Goal: Task Accomplishment & Management: Complete application form

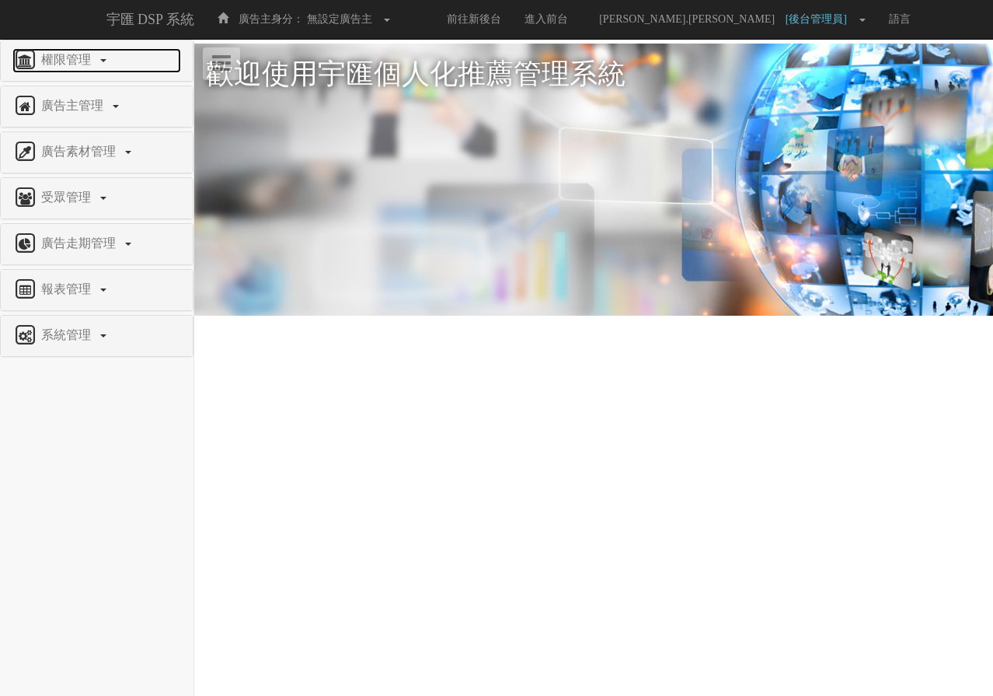
click at [58, 55] on span "權限管理" at bounding box center [67, 59] width 61 height 13
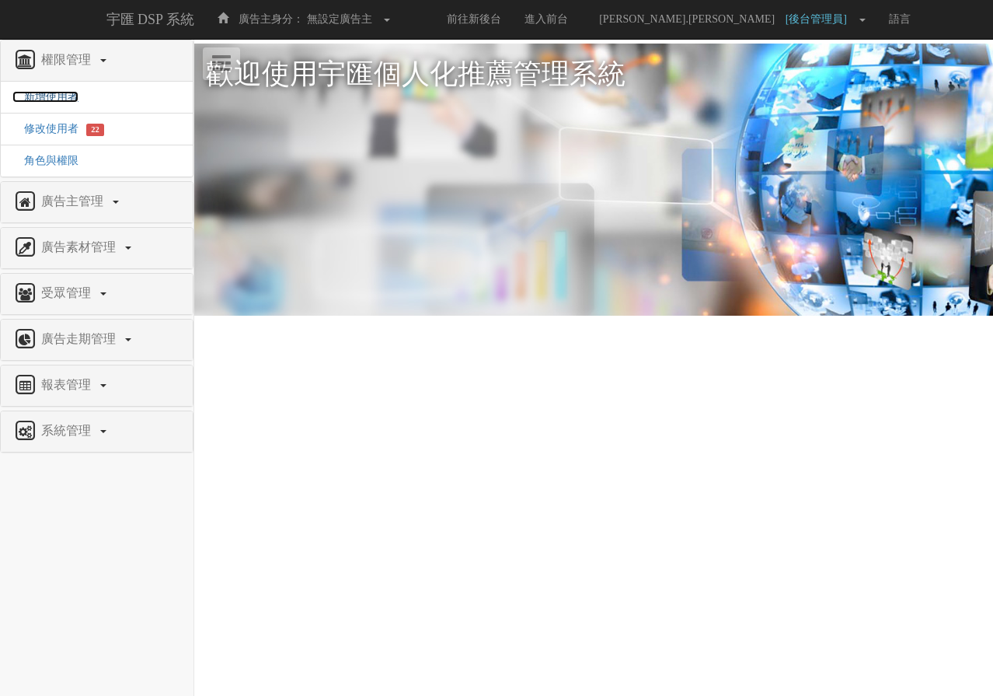
click at [69, 95] on span "新增使用者" at bounding box center [45, 97] width 66 height 12
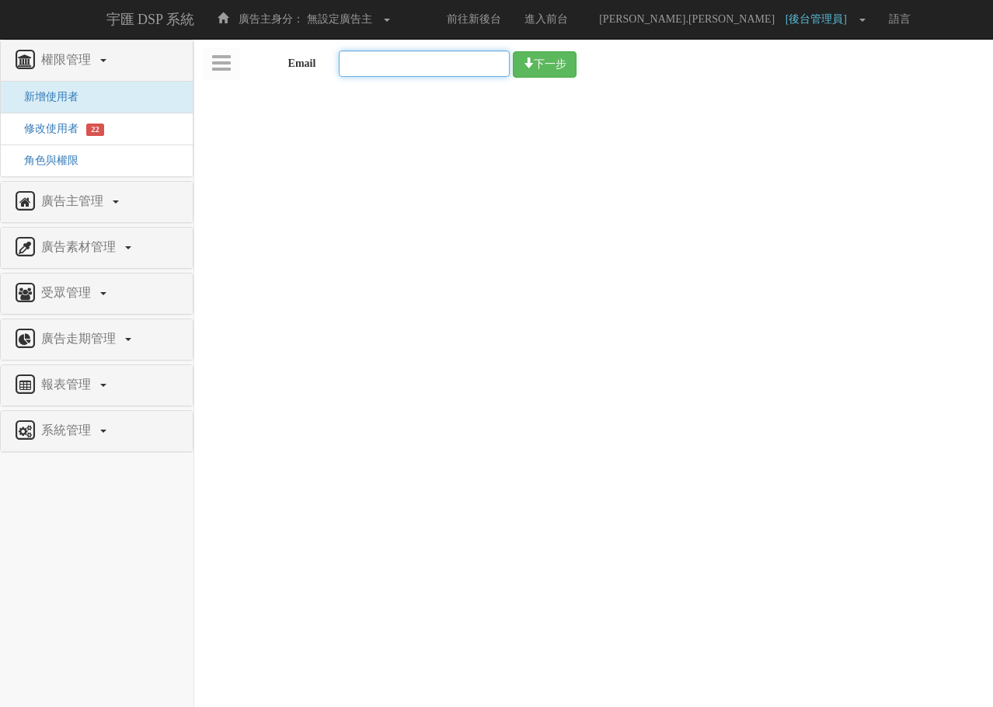
click at [487, 62] on input "Email" at bounding box center [424, 64] width 171 height 26
paste input "edu.user7@bridgewell.com"
type input "edu.user7@bridgewell.com"
click at [546, 63] on button "下一步" at bounding box center [545, 64] width 64 height 26
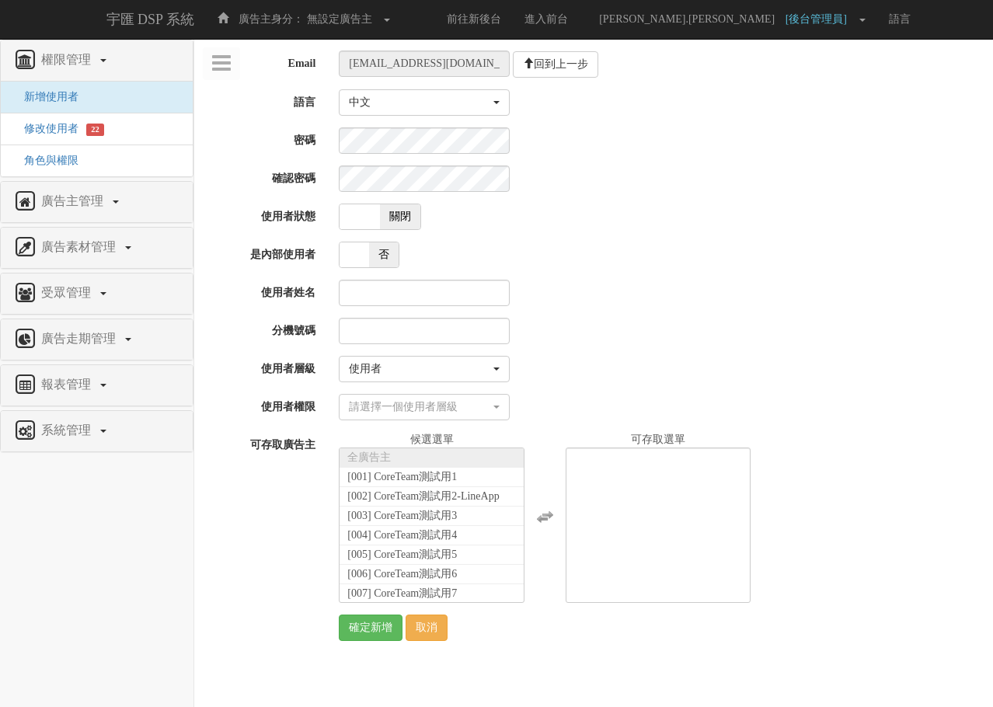
select select "User"
select select
click at [373, 214] on span at bounding box center [360, 216] width 40 height 25
click at [376, 219] on span at bounding box center [360, 216] width 40 height 25
checkbox input "true"
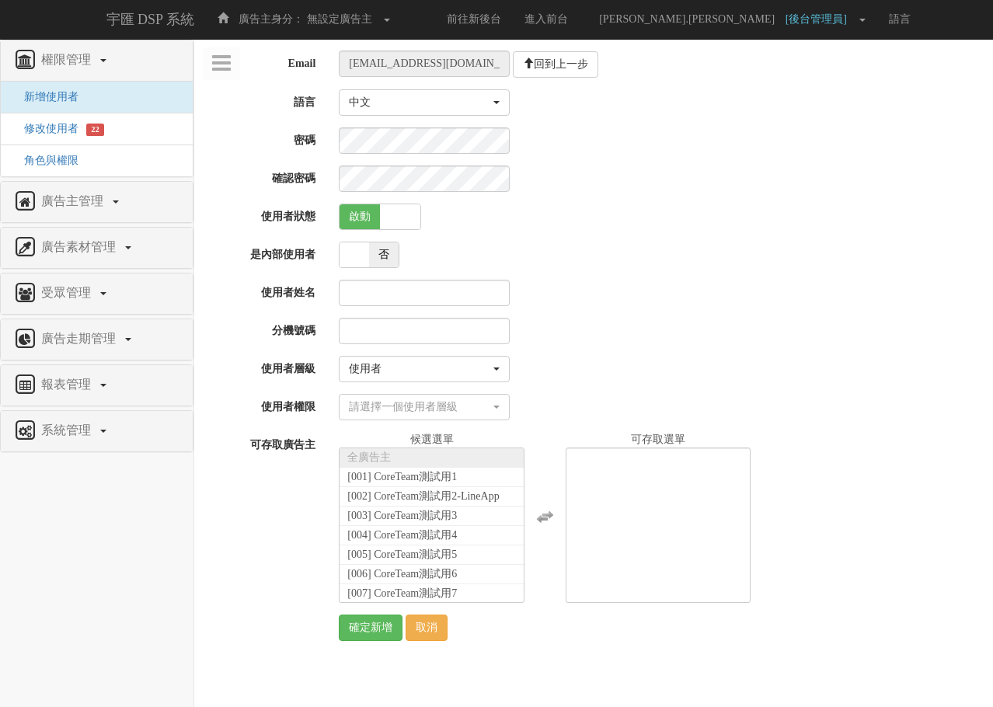
click at [253, 276] on div "Email [EMAIL_ADDRESS][DOMAIN_NAME] 回到上一步 語言 中文 日文 中文 密碼 確認密碼 使用者狀態 啟動 關閉 是內部使用者…" at bounding box center [594, 346] width 776 height 591
drag, startPoint x: 421, startPoint y: 285, endPoint x: 433, endPoint y: 285, distance: 11.7
click at [421, 285] on input "使用者姓名" at bounding box center [424, 293] width 171 height 26
paste input "教學用使用者 7"
type input "教學用使用者 7"
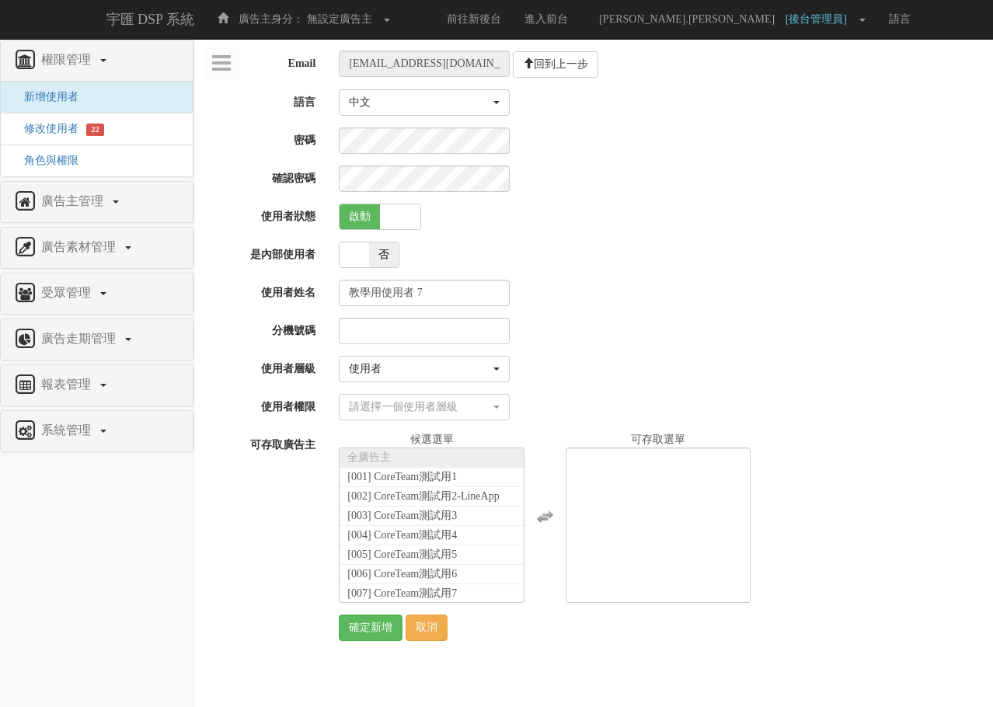
drag, startPoint x: 707, startPoint y: 236, endPoint x: 722, endPoint y: 256, distance: 25.5
click at [707, 236] on div "Email [EMAIL_ADDRESS][DOMAIN_NAME] 回到上一步 語言 中文 日文 中文 密碼 確認密碼 使用者狀態 啟動 關閉 是內部使用者…" at bounding box center [594, 346] width 776 height 591
click at [442, 374] on div "使用者" at bounding box center [419, 369] width 141 height 16
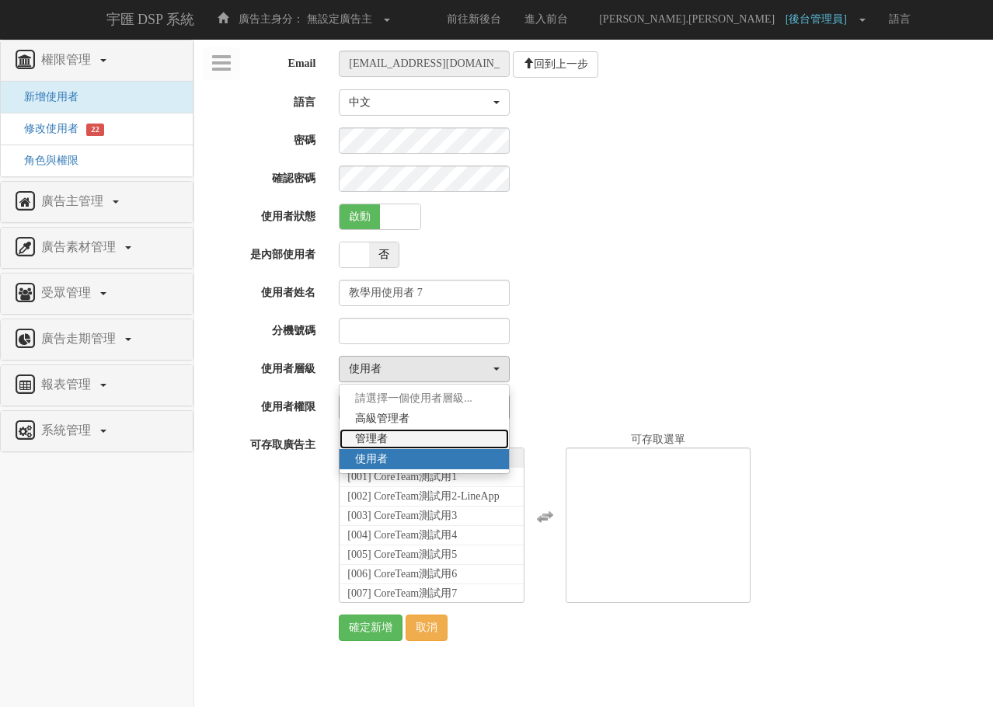
click at [411, 441] on link "管理者" at bounding box center [424, 439] width 169 height 20
select select "Manager"
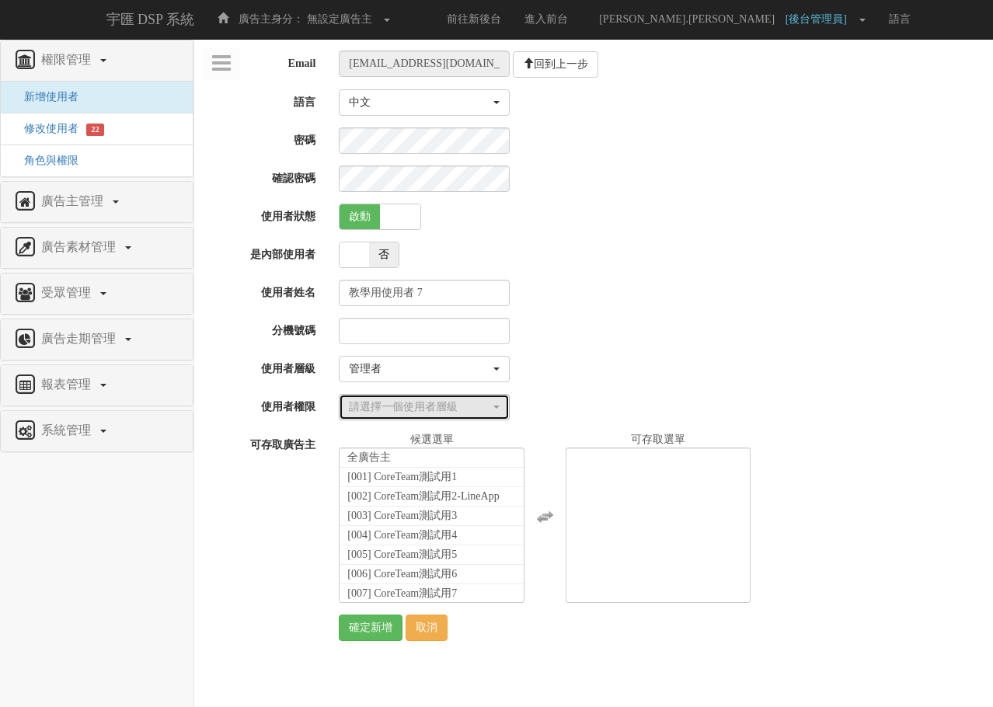
click at [408, 409] on div "請選擇一個使用者層級" at bounding box center [419, 408] width 141 height 16
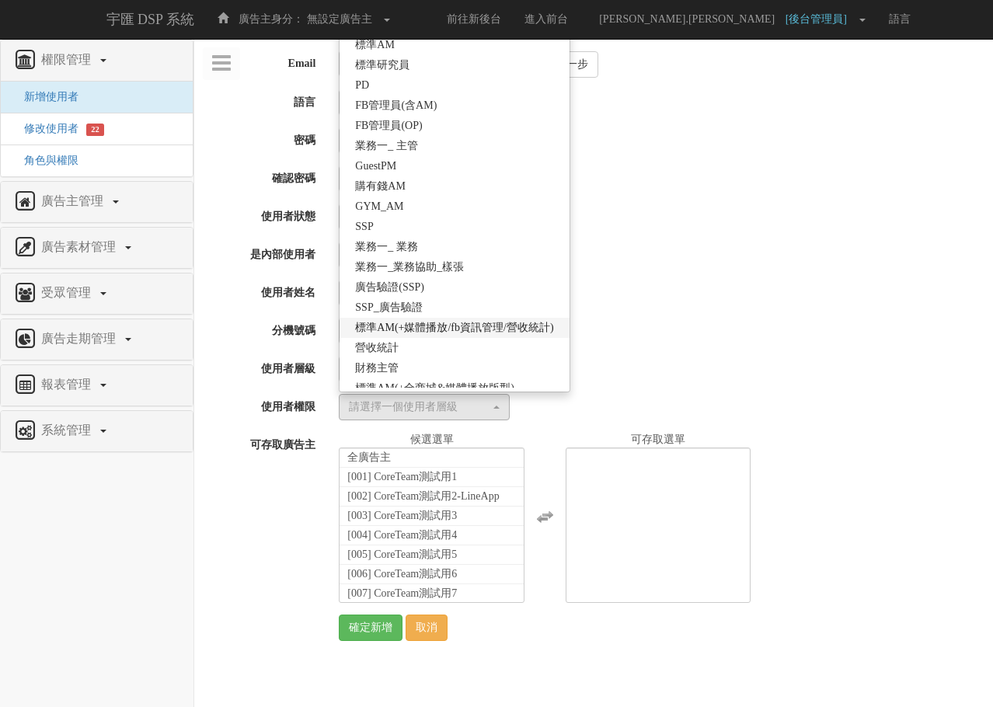
scroll to position [274, 0]
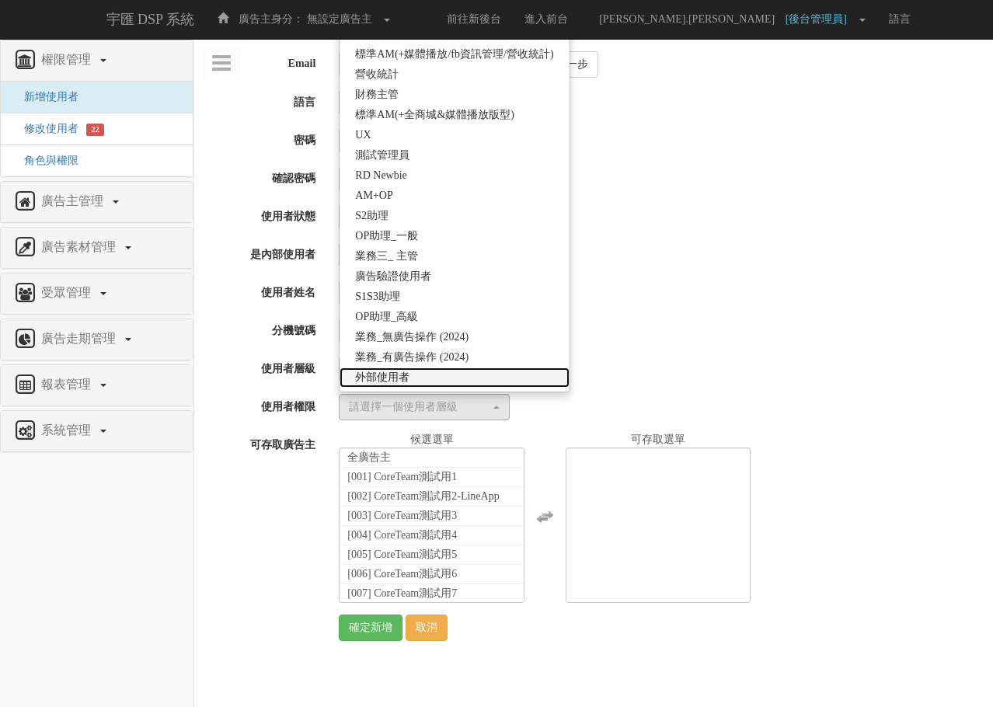
click at [440, 375] on link "外部使用者" at bounding box center [454, 378] width 229 height 20
select select "69"
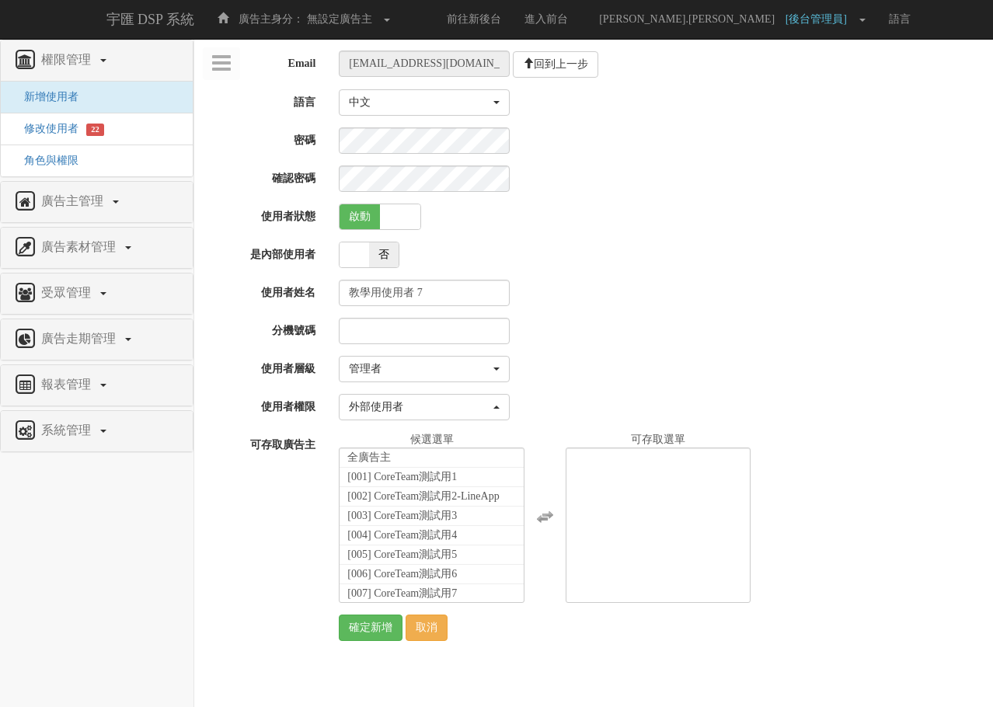
click at [840, 280] on div "教學用使用者 7" at bounding box center [660, 293] width 666 height 26
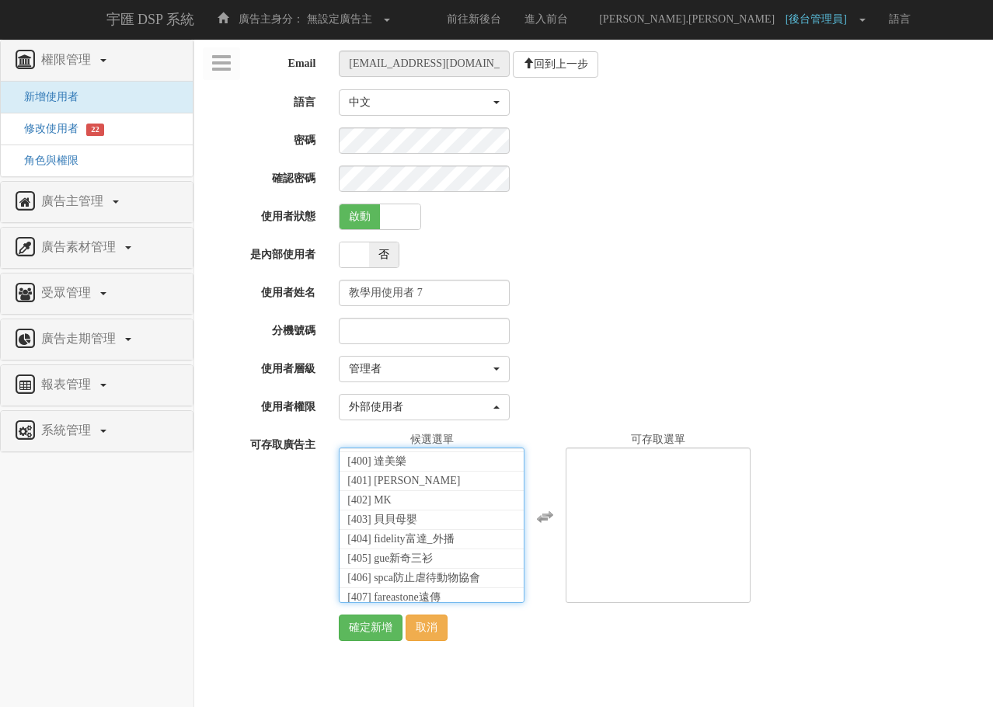
scroll to position [35010, 0]
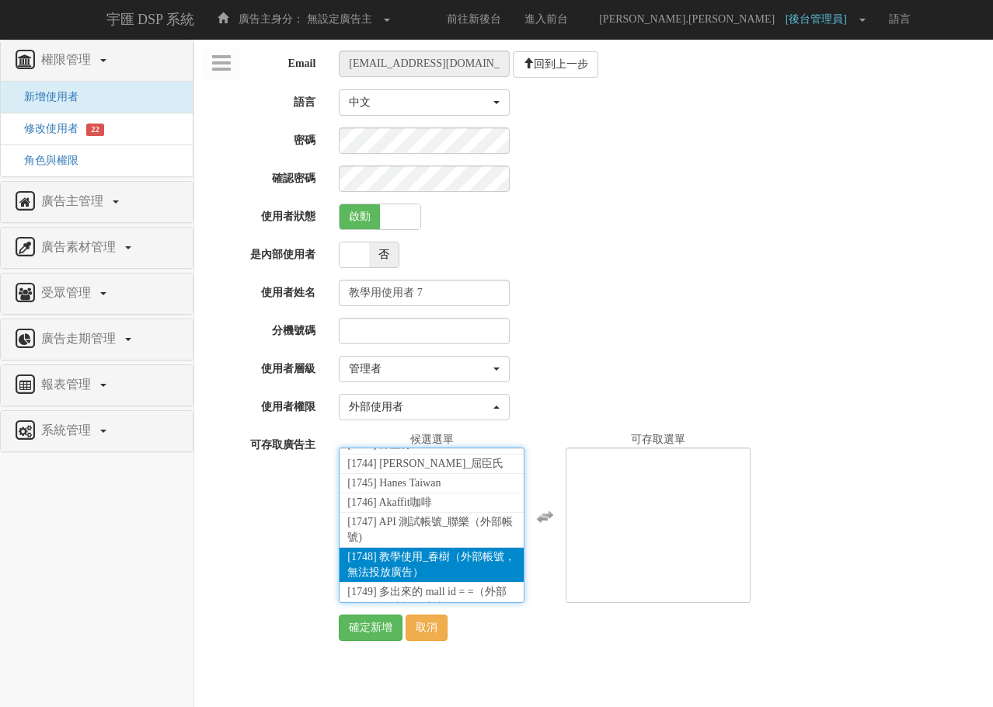
click at [446, 553] on li "[1748] 教學使用_春樹（外部帳號，無法投放廣告）" at bounding box center [432, 565] width 184 height 35
select select "1748"
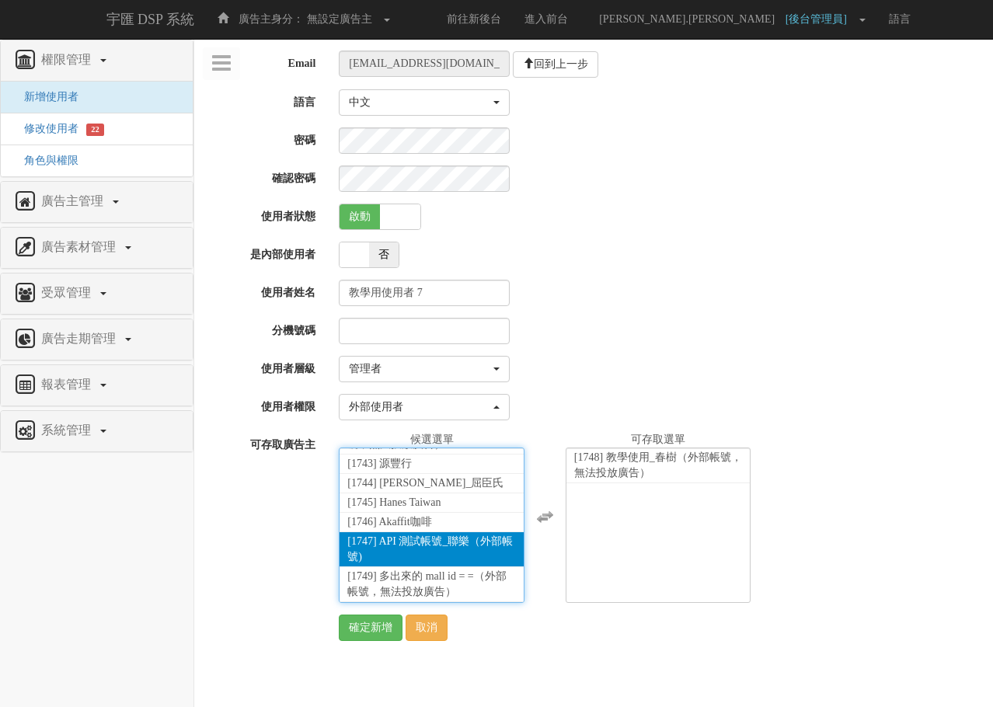
scroll to position [26959, 0]
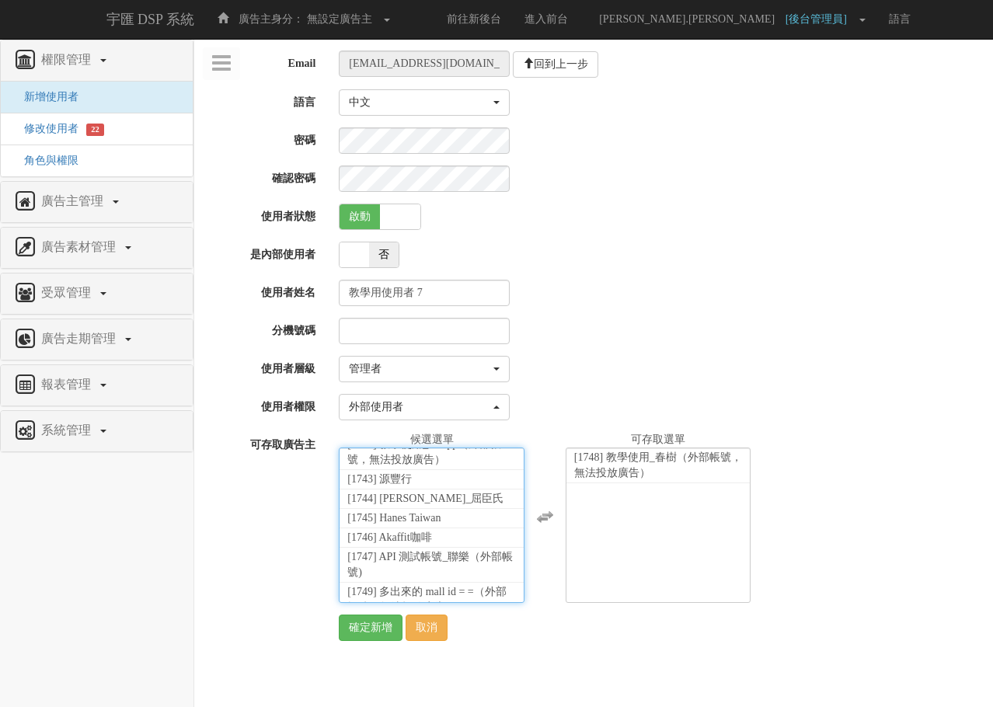
click at [783, 472] on div "全廣告主 [001] CoreTeam測試用1 [002] CoreTeam測試用2-LineApp [003] CoreTeam測試用3 [004] Cor…" at bounding box center [660, 517] width 666 height 171
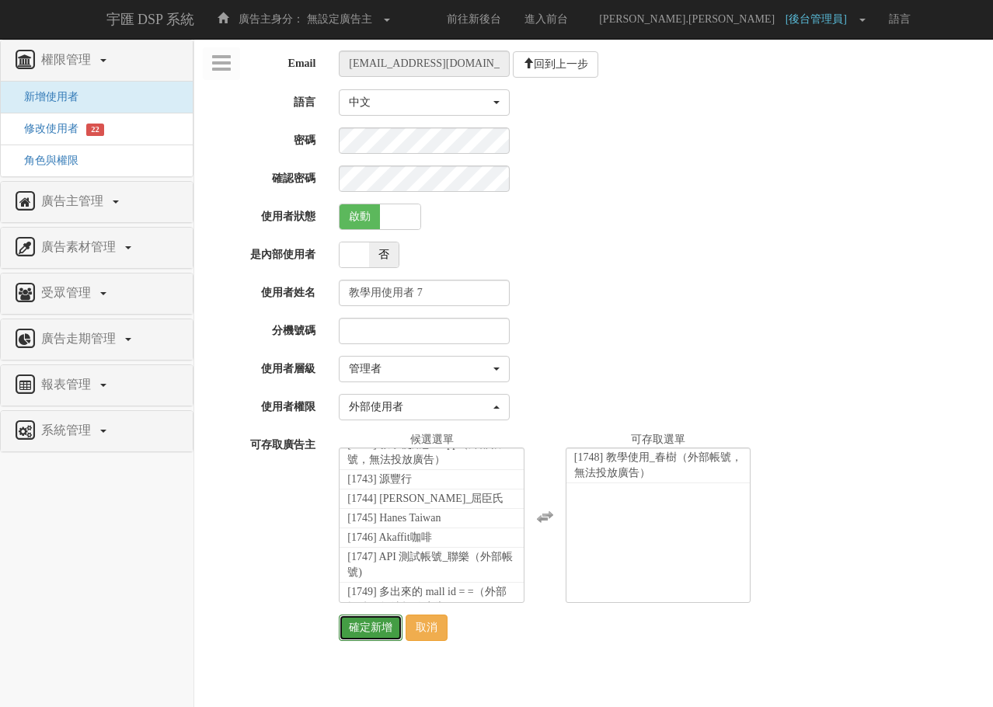
click at [396, 624] on input "確定新增" at bounding box center [371, 628] width 64 height 26
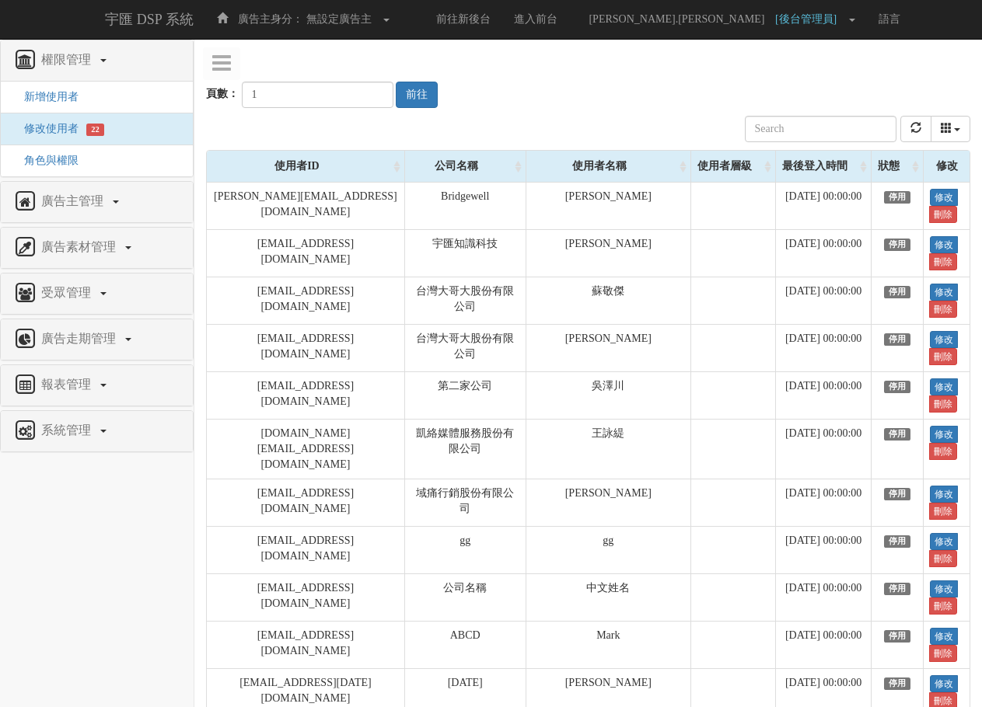
click at [822, 65] on div "頁數： 1 前往" at bounding box center [588, 80] width 764 height 58
